Goal: Task Accomplishment & Management: Manage account settings

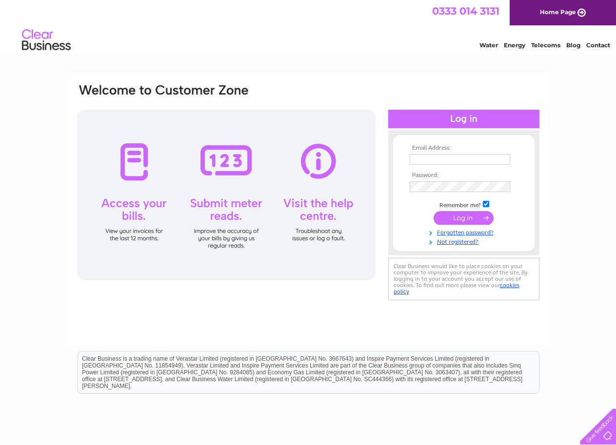
click at [461, 155] on input "text" at bounding box center [460, 159] width 100 height 11
type input "[EMAIL_ADDRESS][DOMAIN_NAME]"
click at [434, 212] on input "submit" at bounding box center [464, 219] width 60 height 14
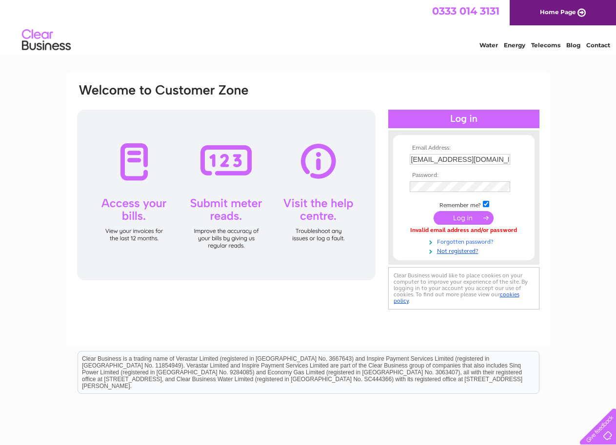
click at [460, 239] on link "Forgotten password?" at bounding box center [465, 241] width 111 height 9
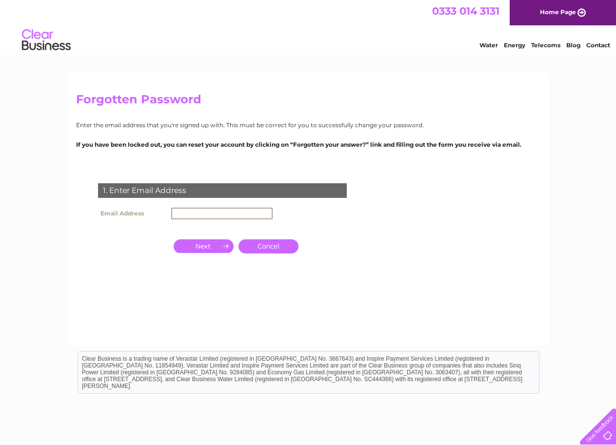
click at [220, 215] on input "text" at bounding box center [221, 214] width 101 height 12
type input "[EMAIL_ADDRESS][DOMAIN_NAME]"
click at [203, 248] on input "button" at bounding box center [204, 247] width 60 height 14
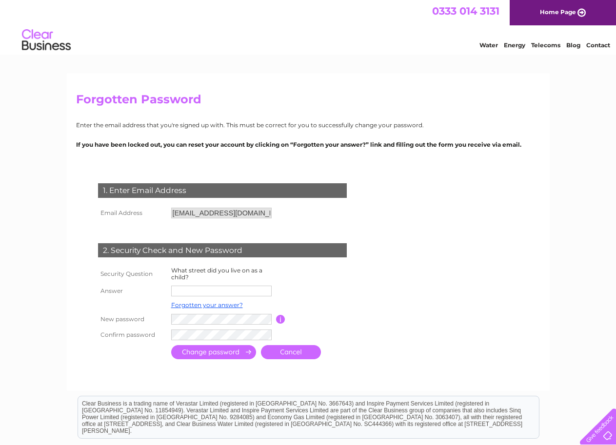
click at [210, 293] on input "text" at bounding box center [221, 291] width 100 height 11
type input "lansdowne"
click at [209, 351] on input "submit" at bounding box center [213, 353] width 85 height 14
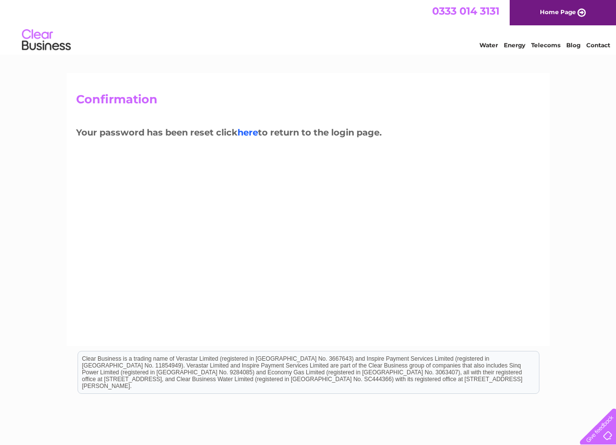
click at [253, 133] on link "here" at bounding box center [248, 132] width 20 height 11
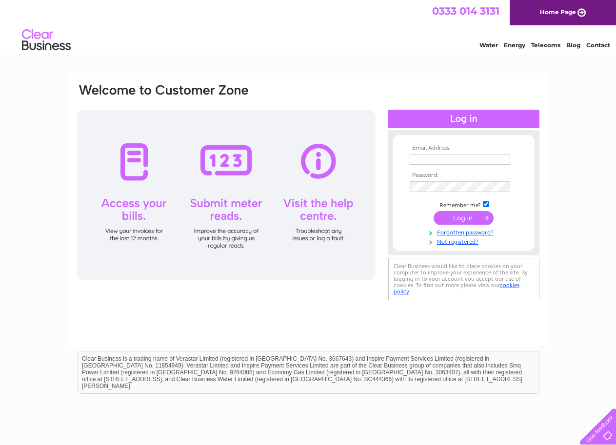
click at [424, 160] on input "text" at bounding box center [460, 159] width 100 height 11
type input "ihbanqueting@gmail.com"
click at [473, 219] on input "submit" at bounding box center [464, 219] width 60 height 14
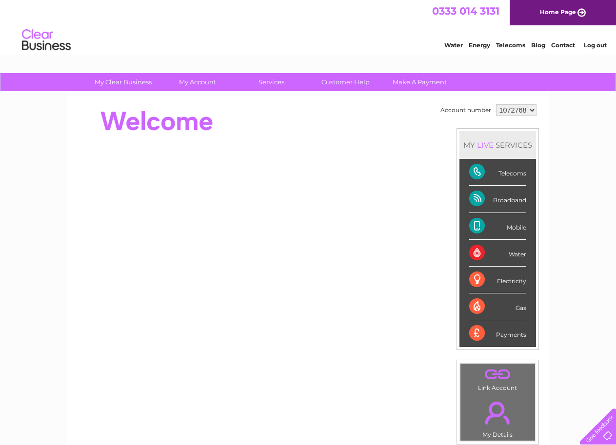
click at [513, 169] on div "Telecoms" at bounding box center [497, 172] width 57 height 27
click at [513, 172] on div "Telecoms" at bounding box center [497, 172] width 57 height 27
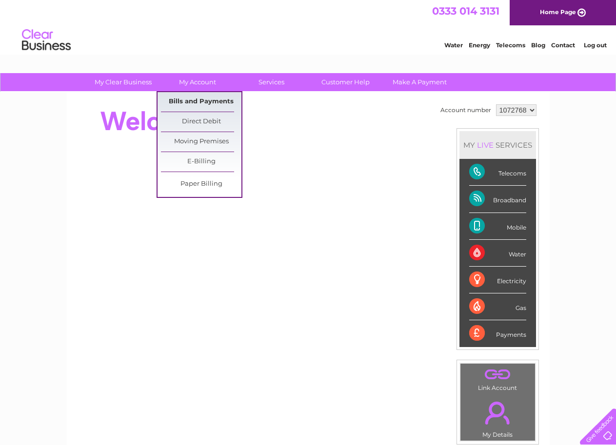
click at [198, 96] on link "Bills and Payments" at bounding box center [201, 102] width 80 height 20
click at [200, 101] on link "Bills and Payments" at bounding box center [201, 102] width 80 height 20
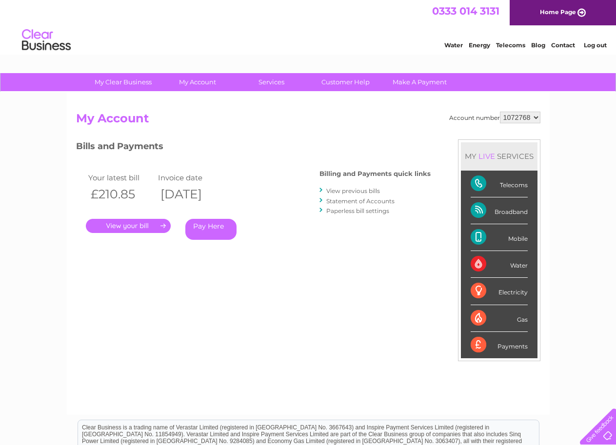
click at [137, 222] on link "." at bounding box center [128, 226] width 85 height 14
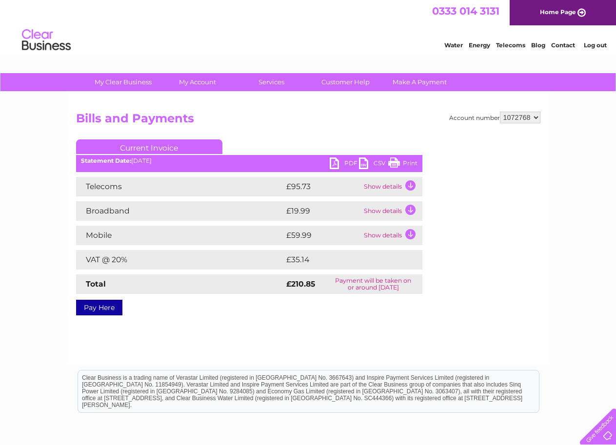
click at [349, 162] on link "PDF" at bounding box center [344, 165] width 29 height 14
click at [367, 85] on link "Customer Help" at bounding box center [345, 82] width 80 height 18
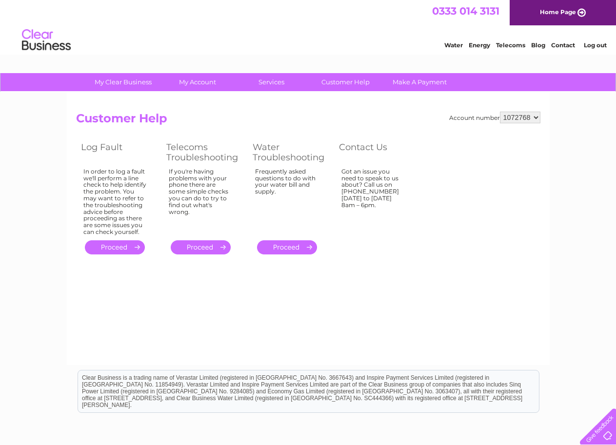
click at [34, 33] on img at bounding box center [46, 40] width 50 height 30
click at [603, 430] on div at bounding box center [596, 425] width 40 height 40
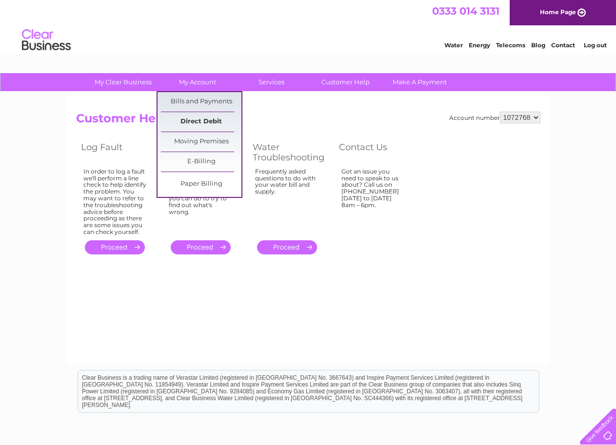
click at [200, 122] on link "Direct Debit" at bounding box center [201, 122] width 80 height 20
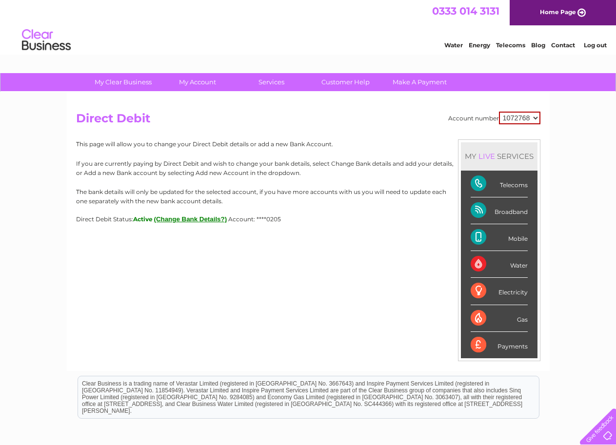
click at [202, 216] on button "(Change Bank Details?)" at bounding box center [190, 219] width 73 height 7
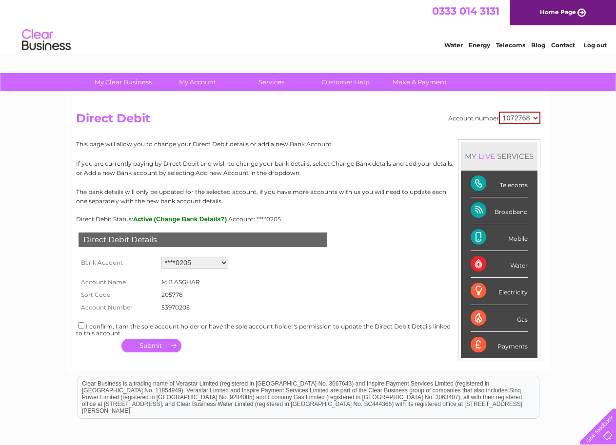
click at [98, 329] on div "I confirm, I am the sole account holder or have the sole account holder's permi…" at bounding box center [308, 329] width 464 height 16
click at [556, 44] on link "Contact" at bounding box center [563, 44] width 24 height 7
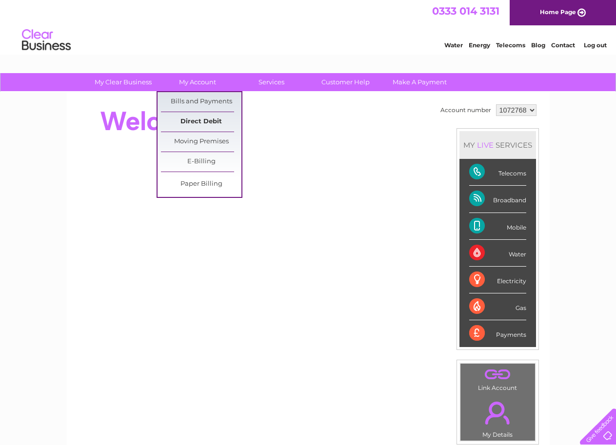
click at [202, 120] on link "Direct Debit" at bounding box center [201, 122] width 80 height 20
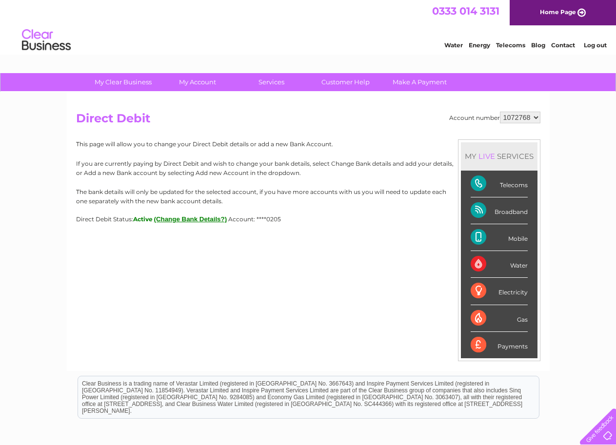
click at [210, 218] on button "(Change Bank Details?)" at bounding box center [190, 219] width 73 height 7
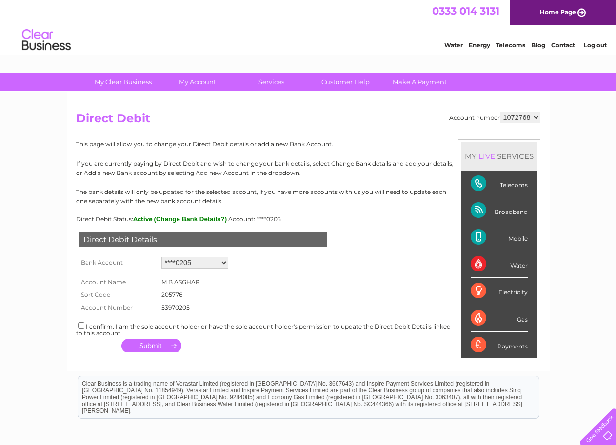
click at [509, 117] on select "1072768" at bounding box center [520, 118] width 40 height 12
